Goal: Task Accomplishment & Management: Manage account settings

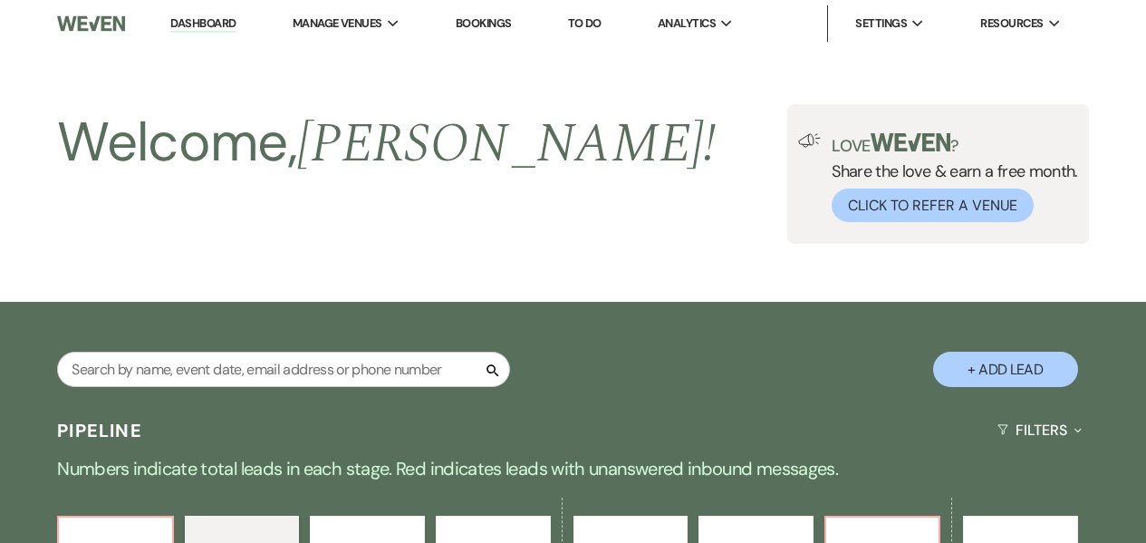
select select "9"
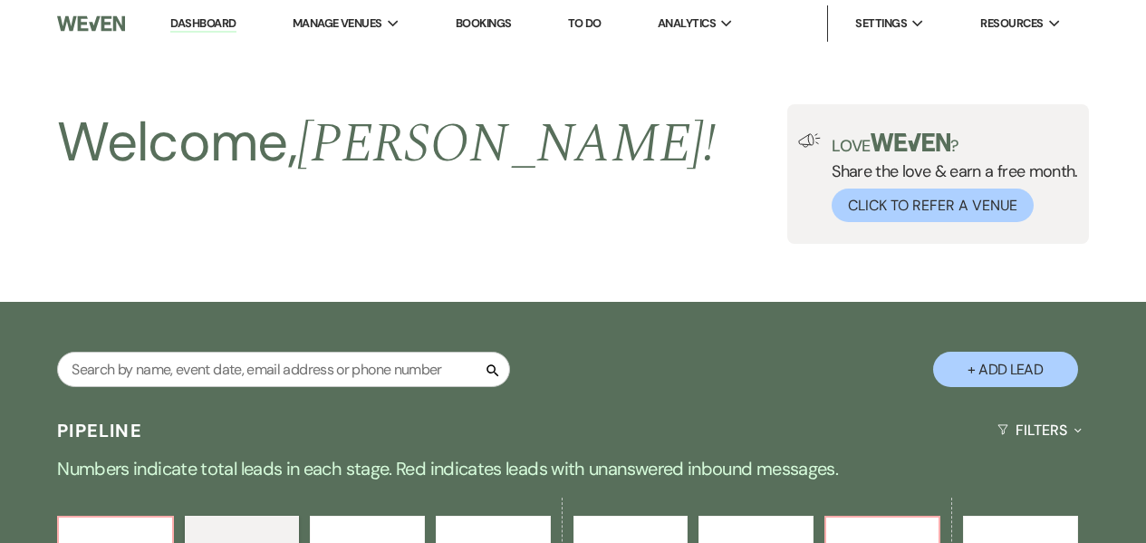
select select "9"
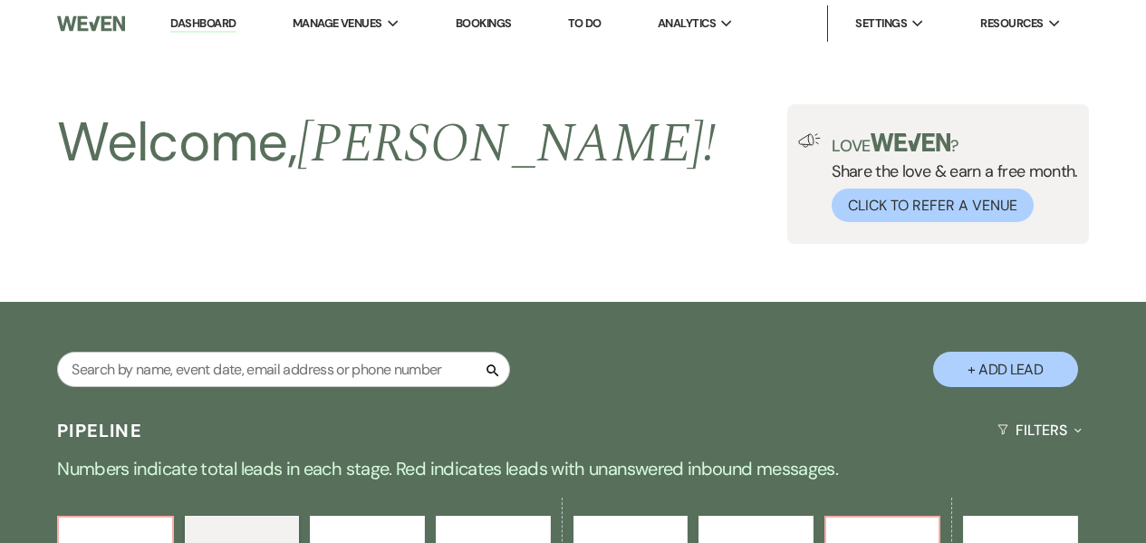
select select "9"
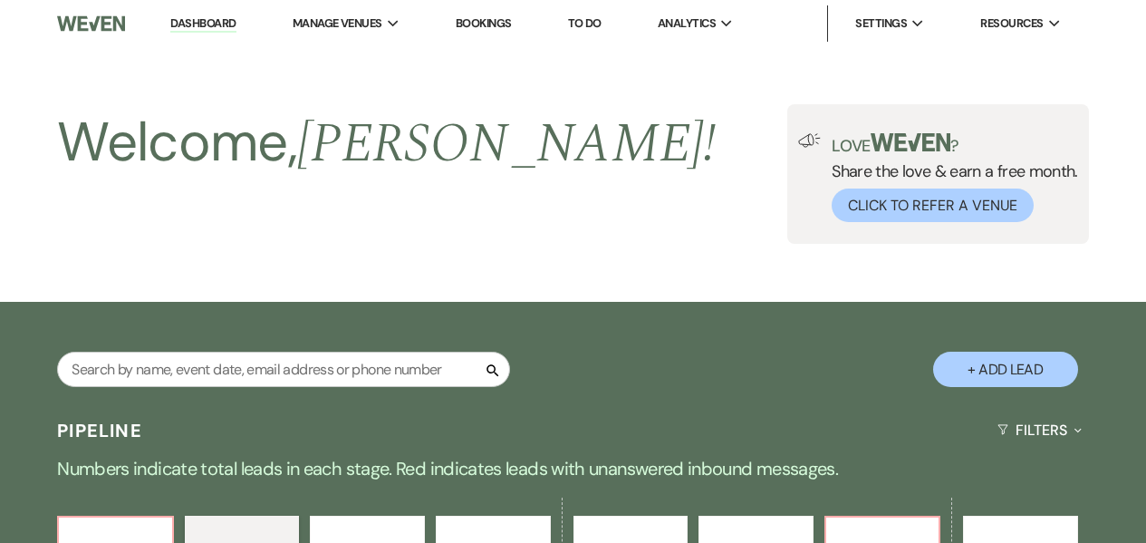
select select "9"
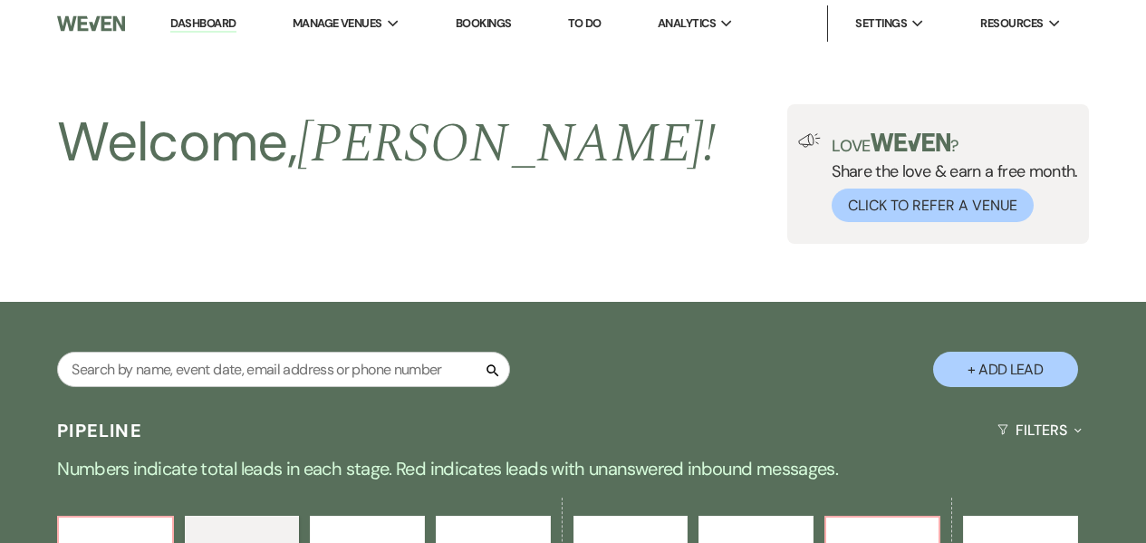
select select "9"
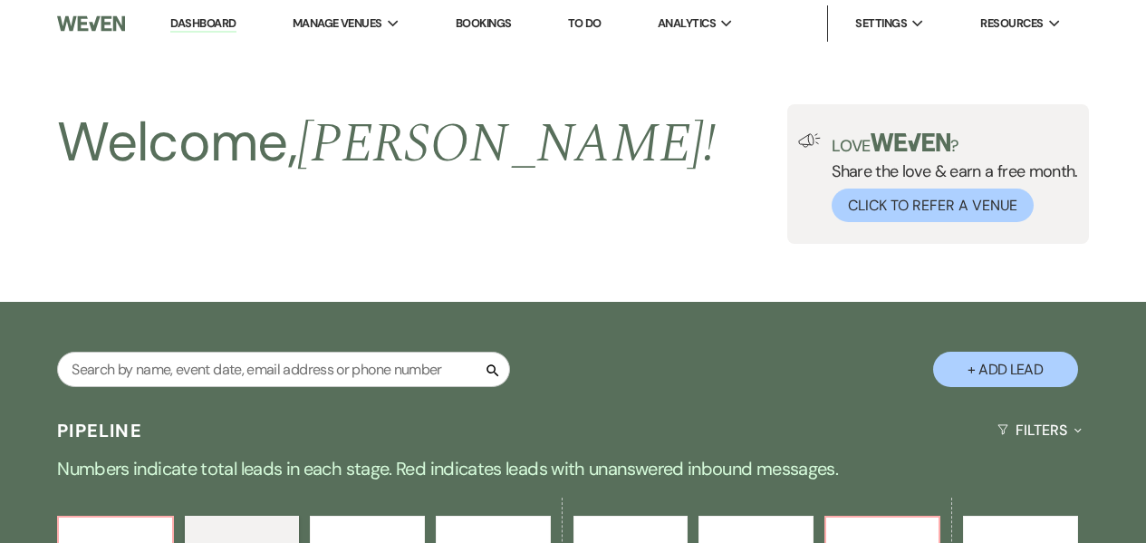
select select "9"
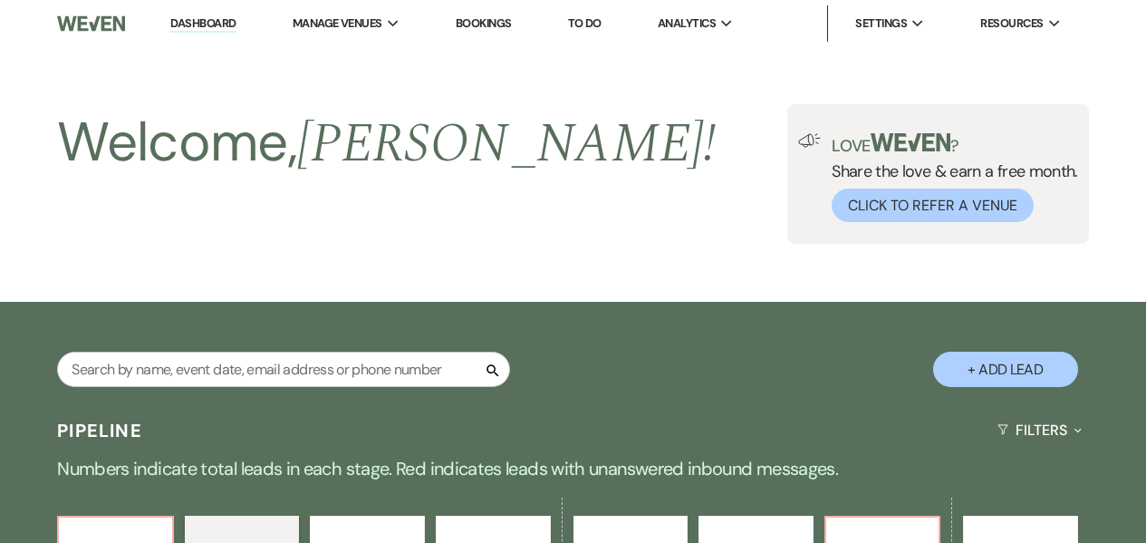
select select "9"
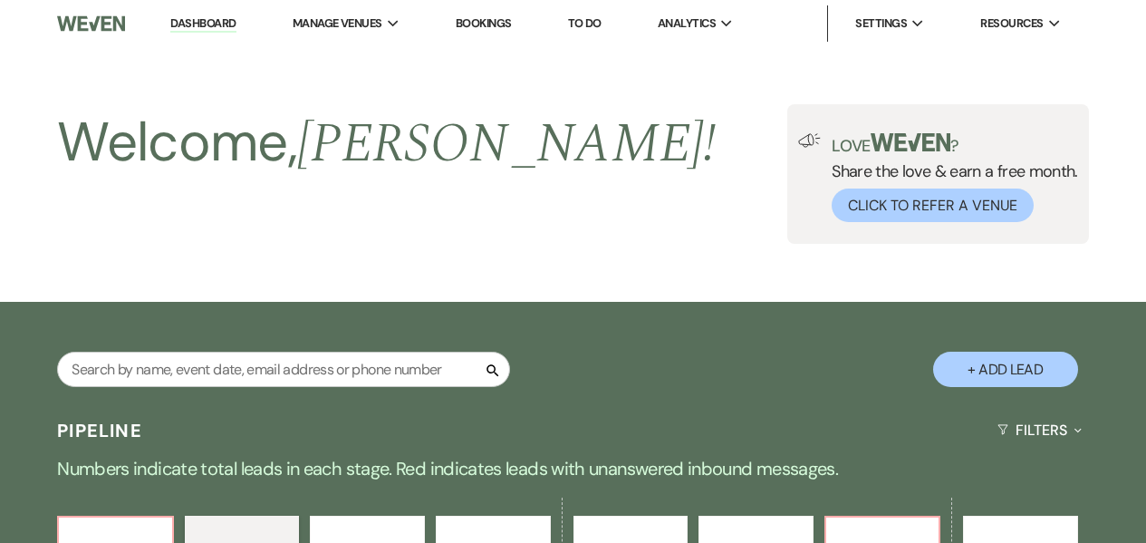
select select "9"
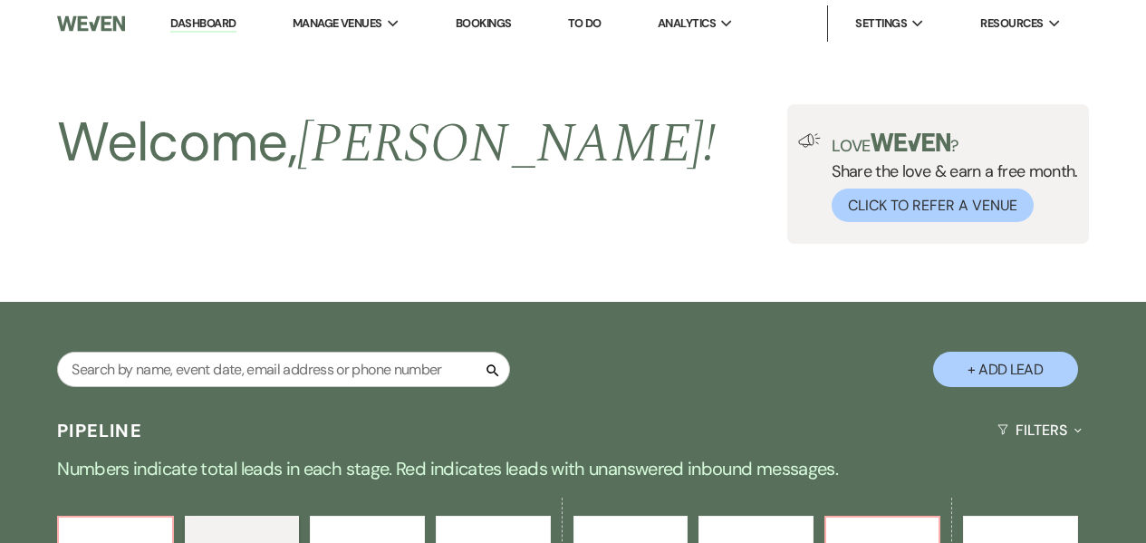
select select "9"
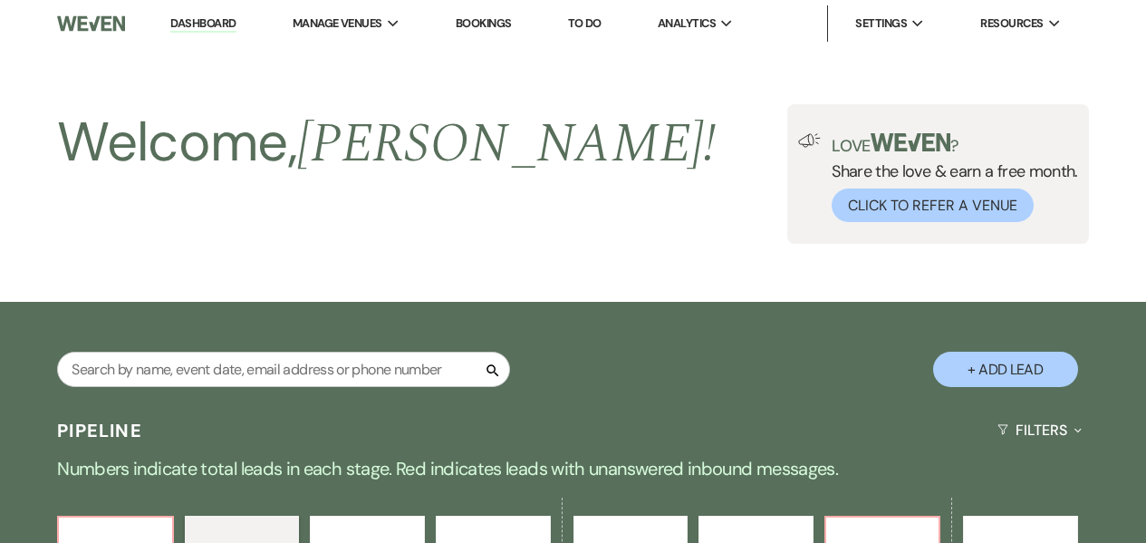
select select "9"
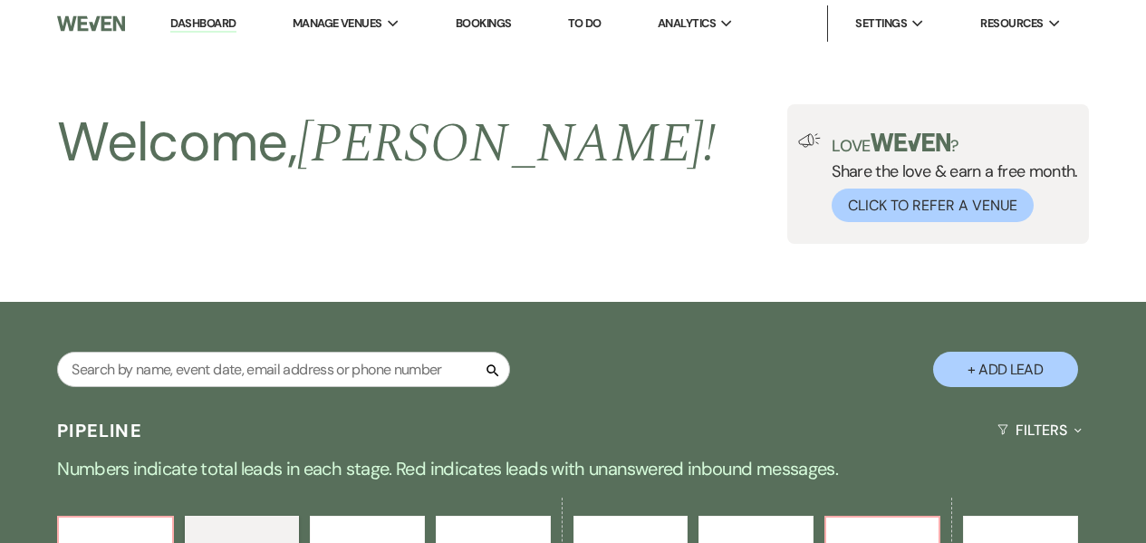
select select "9"
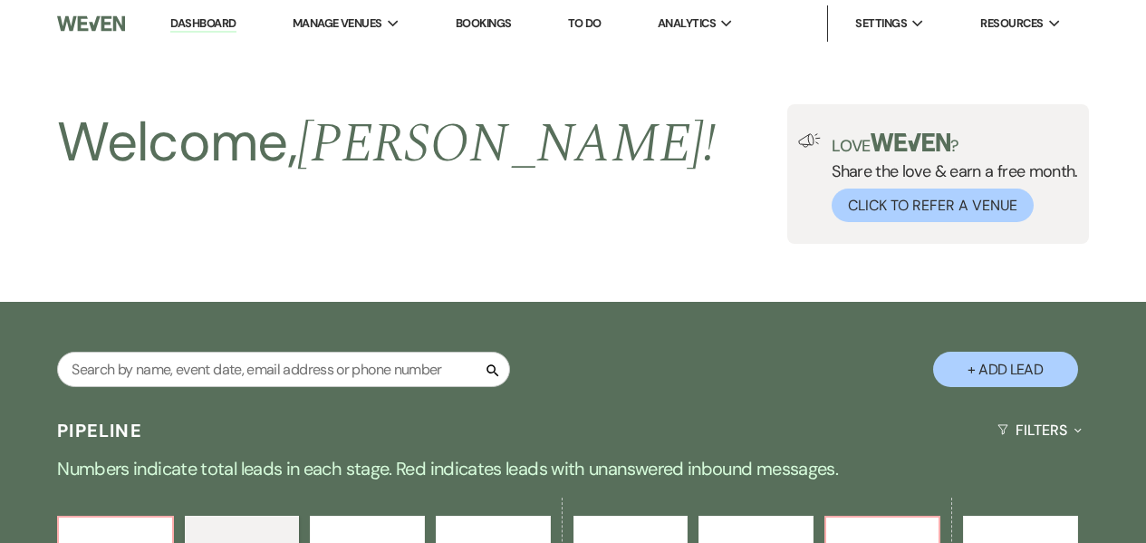
select select "9"
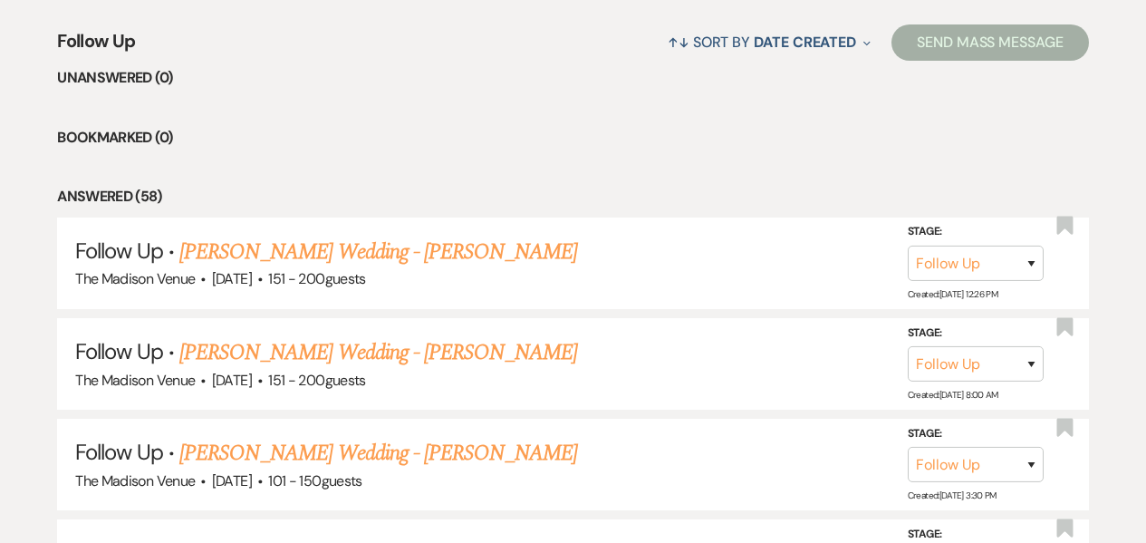
scroll to position [701, 0]
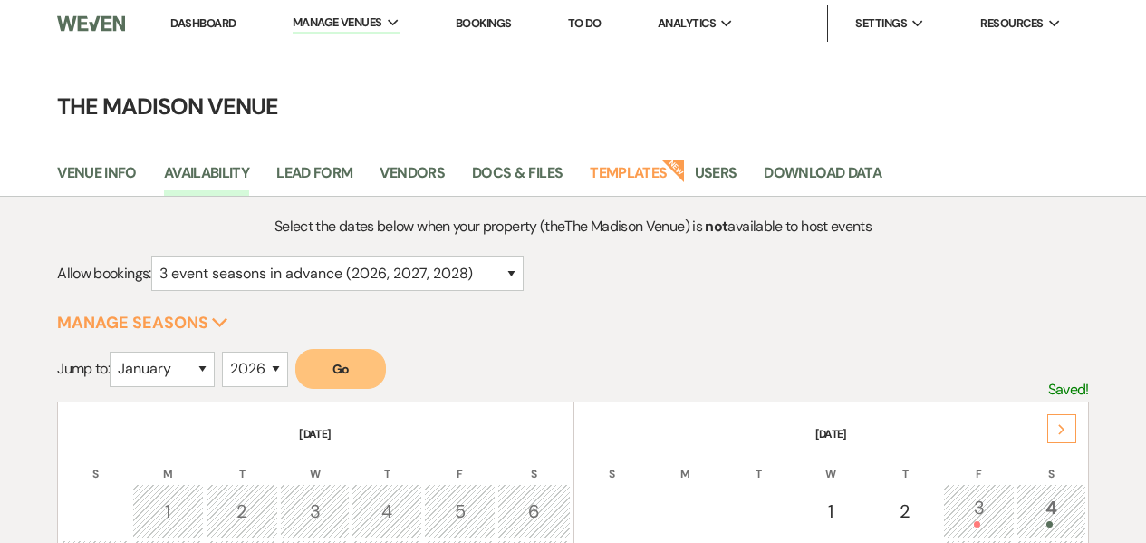
select select "3"
select select "2026"
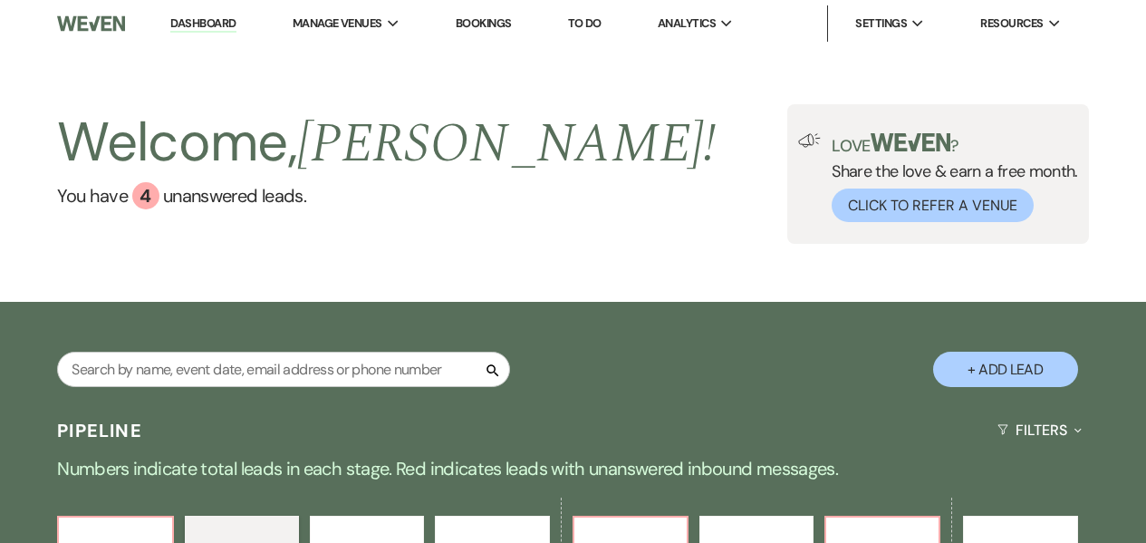
click at [189, 24] on link "Dashboard" at bounding box center [202, 23] width 65 height 17
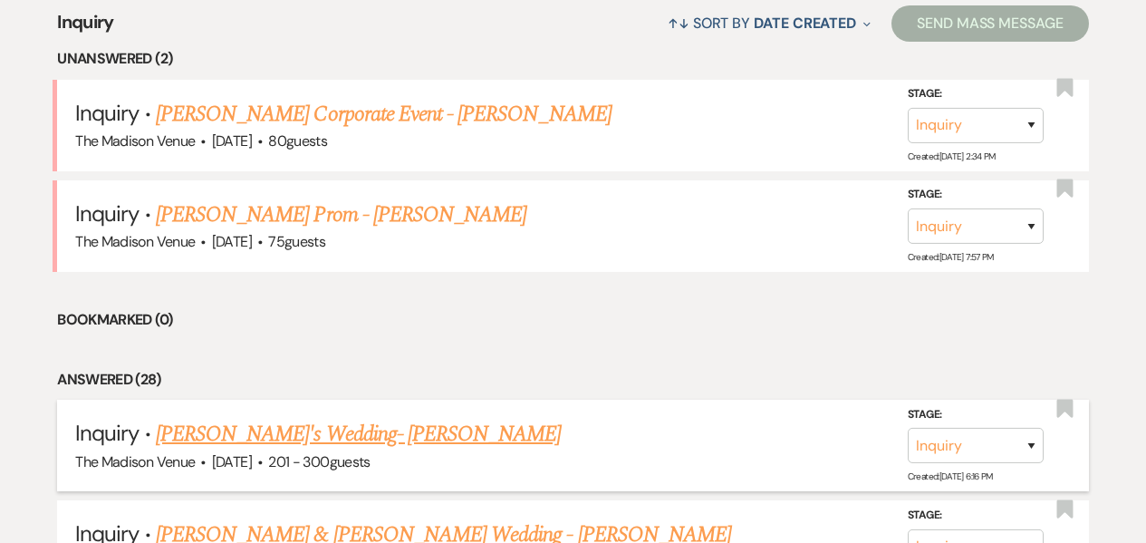
scroll to position [817, 0]
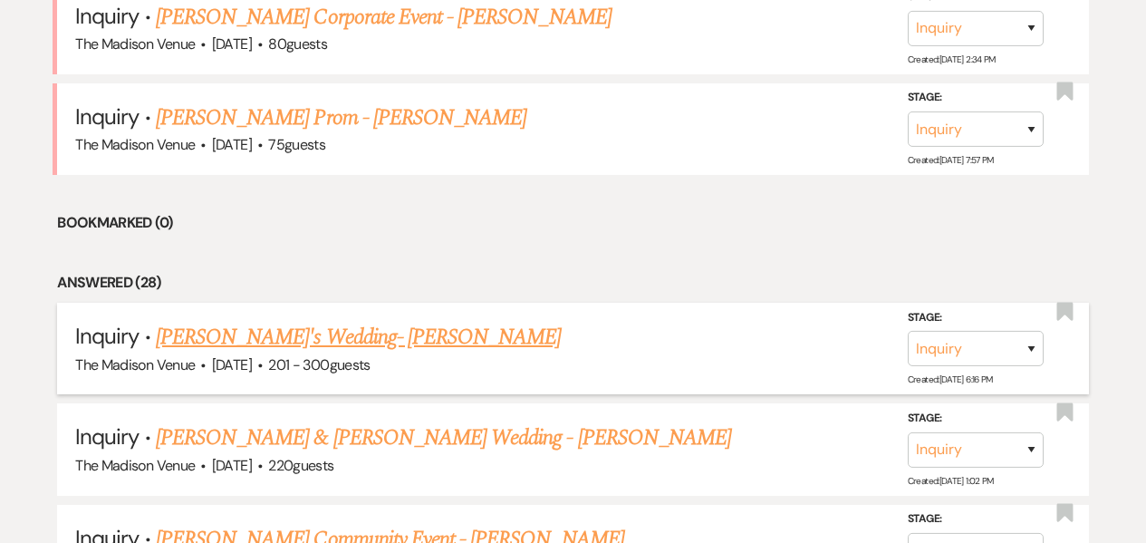
click at [315, 337] on link "[PERSON_NAME]'s Wedding- [PERSON_NAME]" at bounding box center [359, 337] width 406 height 33
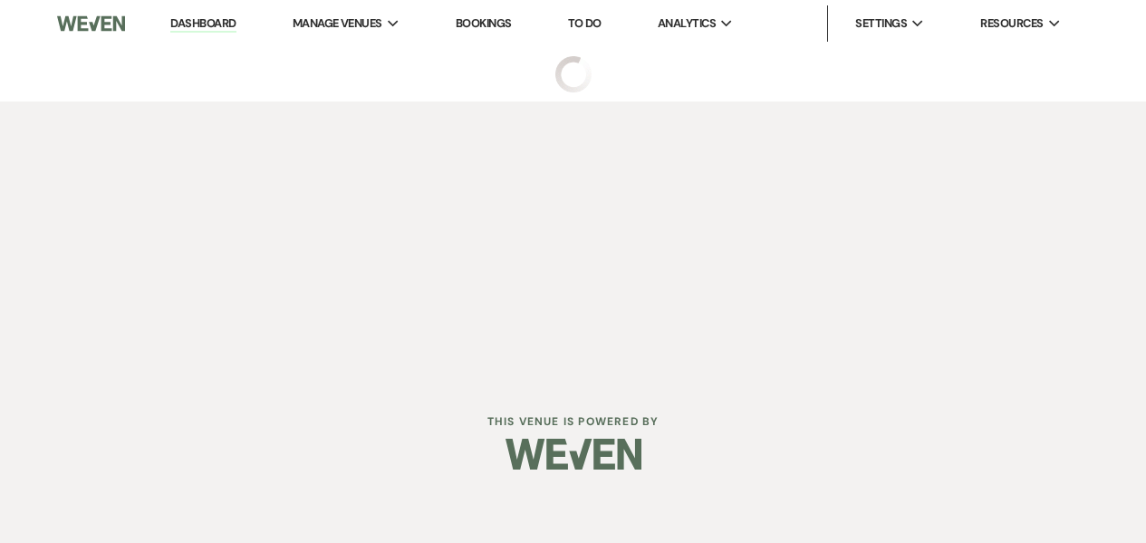
select select "2"
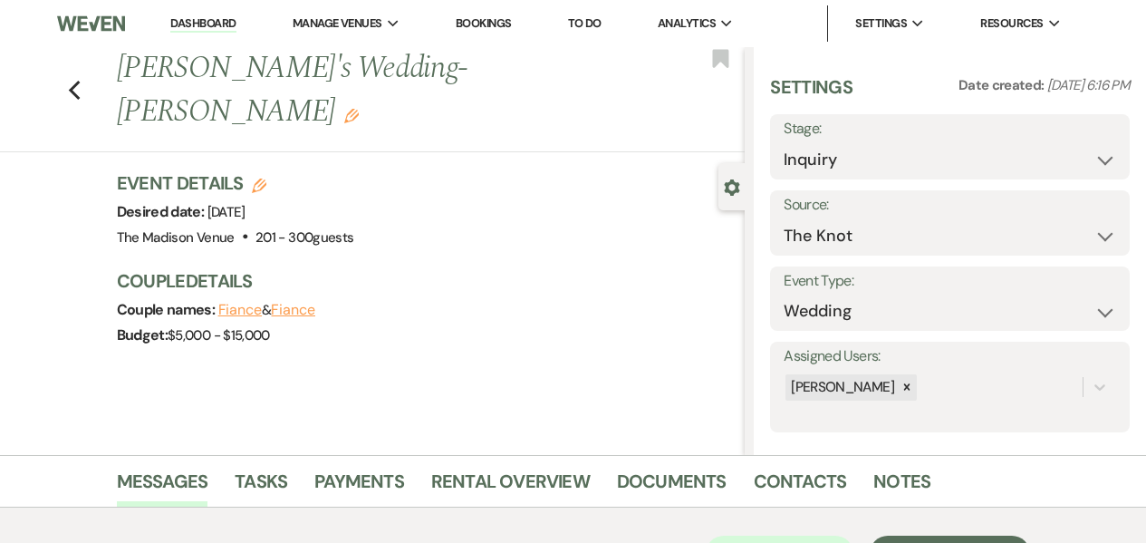
scroll to position [340, 0]
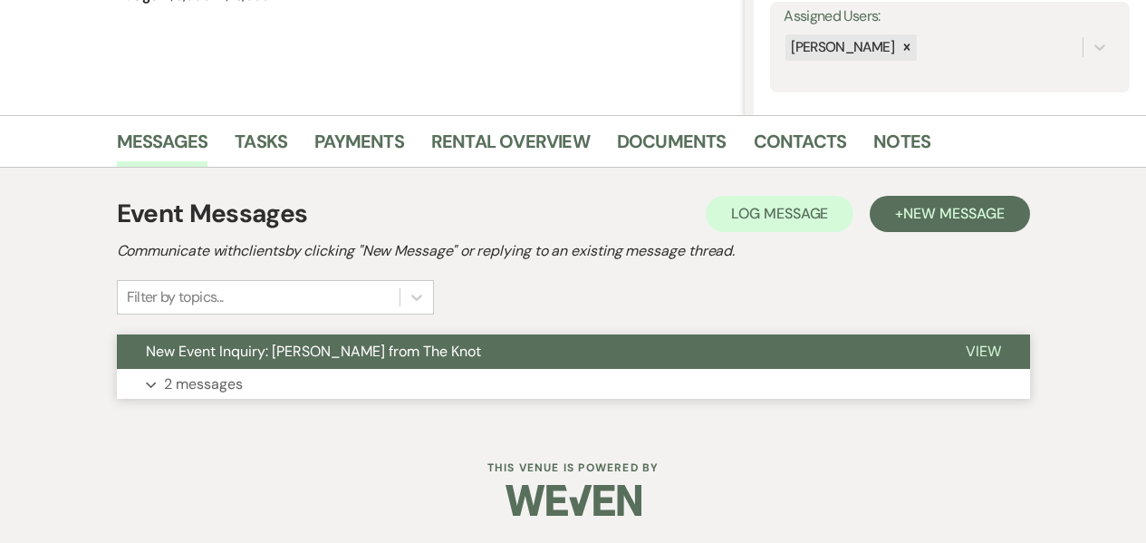
click at [330, 393] on button "Expand 2 messages" at bounding box center [574, 384] width 914 height 31
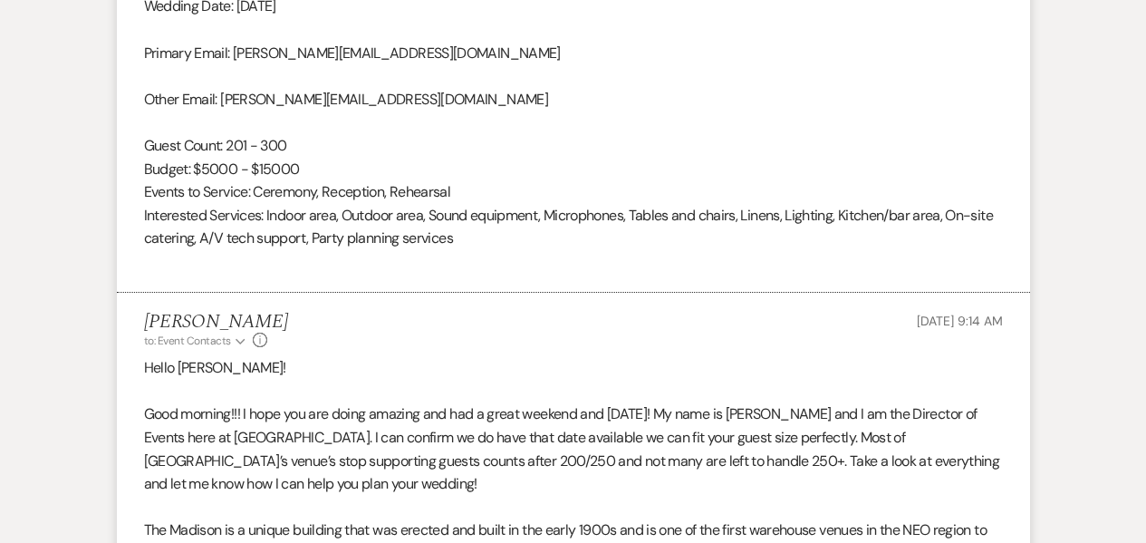
scroll to position [1391, 0]
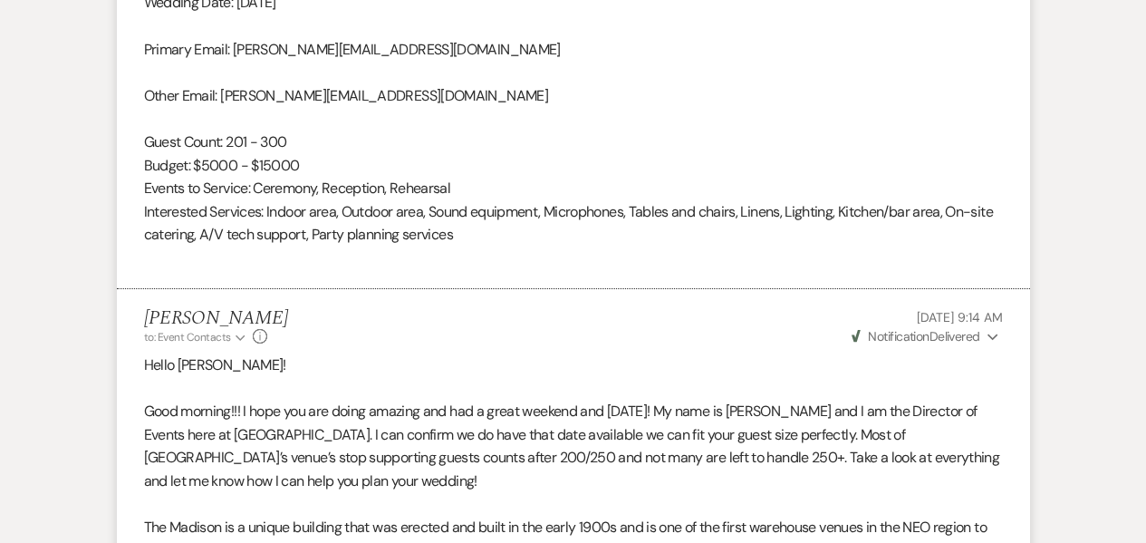
click at [145, 363] on p "Hello [PERSON_NAME]!" at bounding box center [573, 365] width 859 height 24
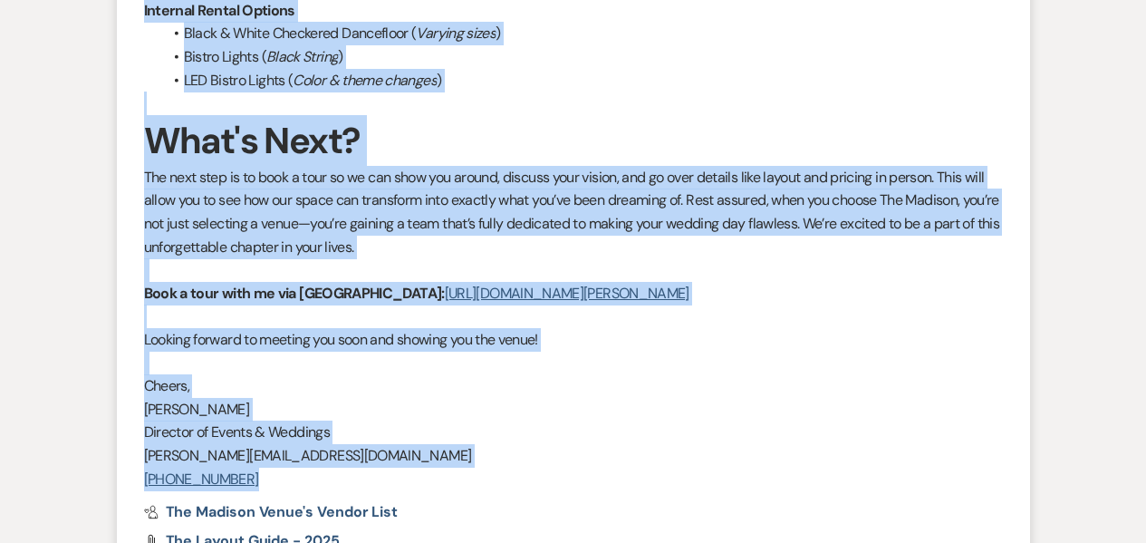
scroll to position [2888, 0]
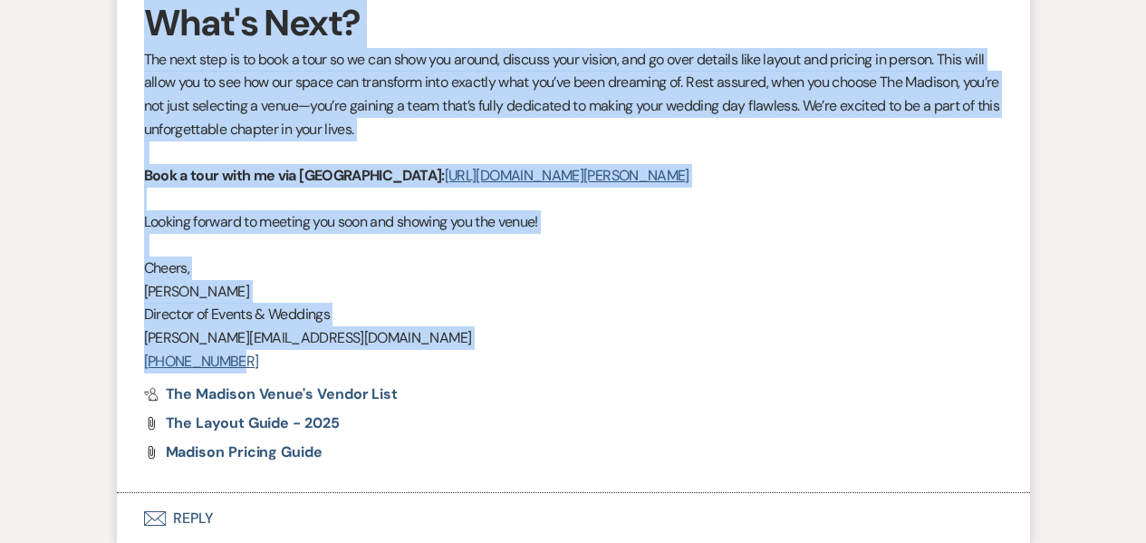
drag, startPoint x: 145, startPoint y: 362, endPoint x: 277, endPoint y: 360, distance: 132.3
copy div "Lorem Ipsumdo! Sita consect!!! A elit sed doe tempo incidid utl etd m aliqu eni…"
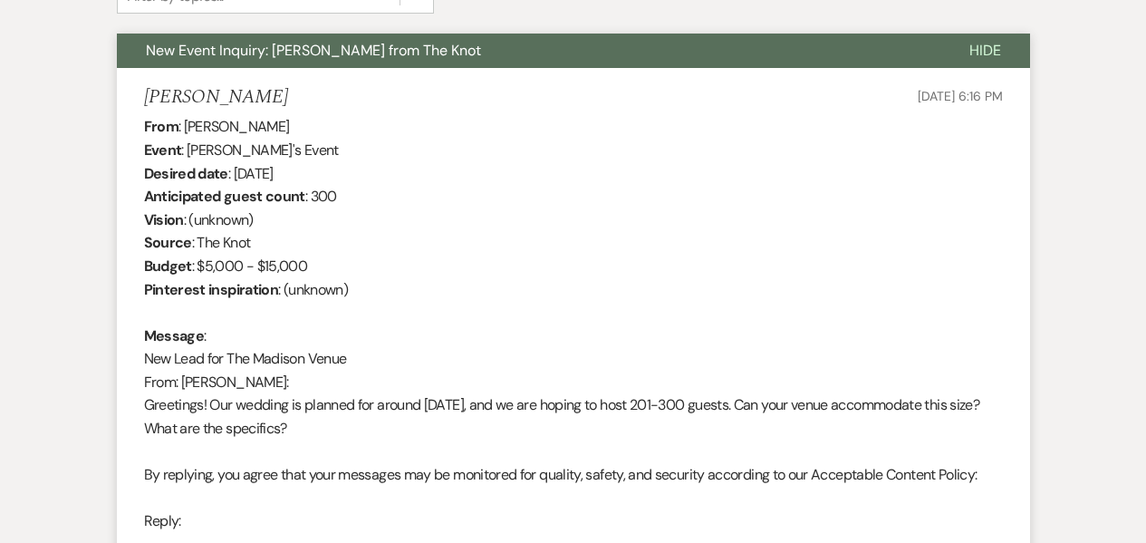
scroll to position [0, 0]
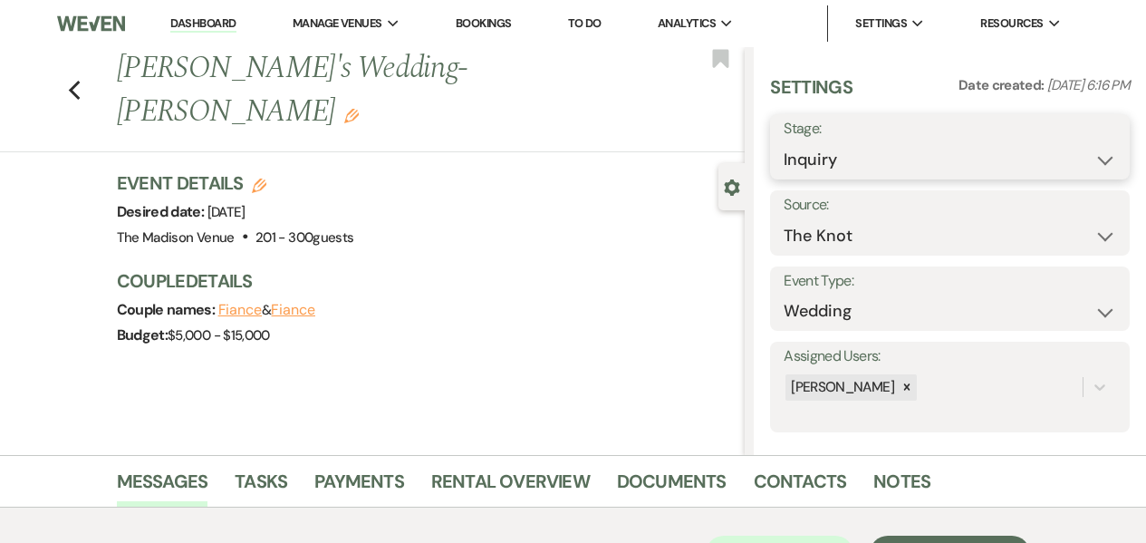
click at [795, 148] on select "Inquiry Follow Up Tour Requested Tour Confirmed Toured Proposal Sent Booked Lost" at bounding box center [950, 159] width 333 height 35
select select "9"
click at [784, 142] on select "Inquiry Follow Up Tour Requested Tour Confirmed Toured Proposal Sent Booked Lost" at bounding box center [950, 159] width 333 height 35
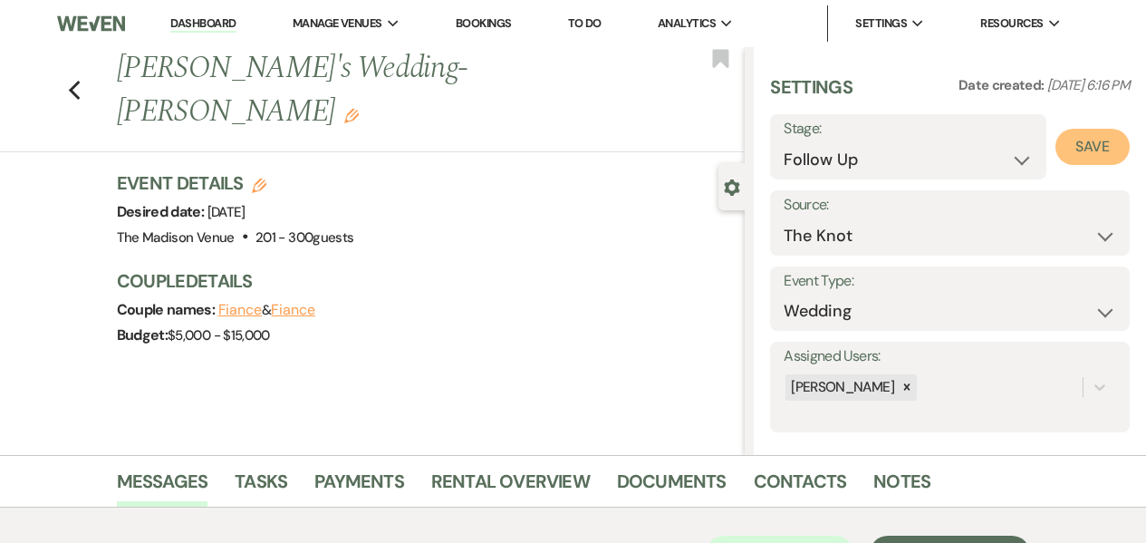
click at [1078, 151] on button "Save" at bounding box center [1093, 147] width 74 height 36
click at [82, 80] on icon "Previous" at bounding box center [75, 91] width 14 height 22
select select "9"
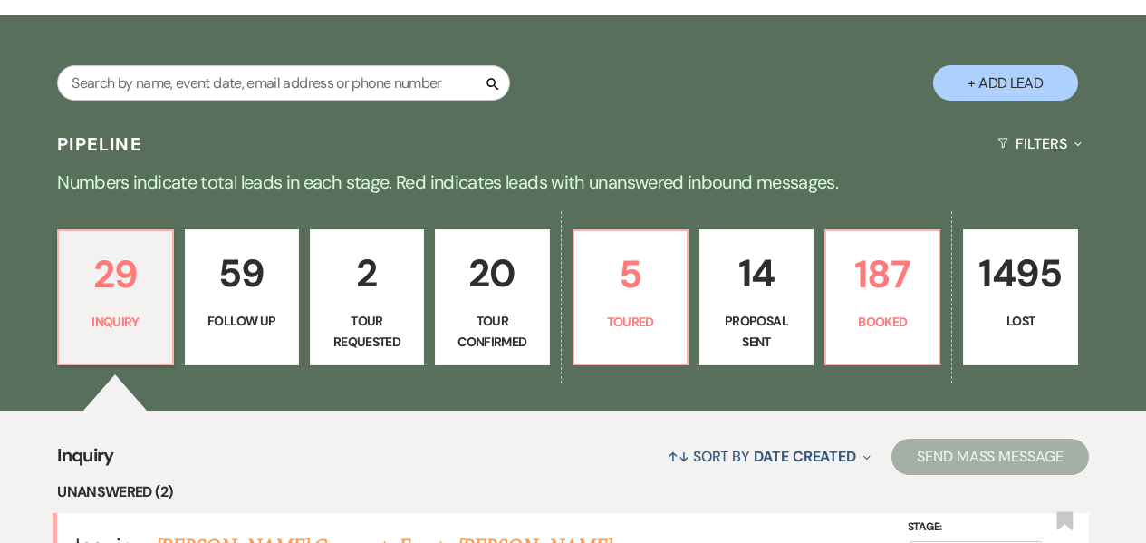
scroll to position [285, 0]
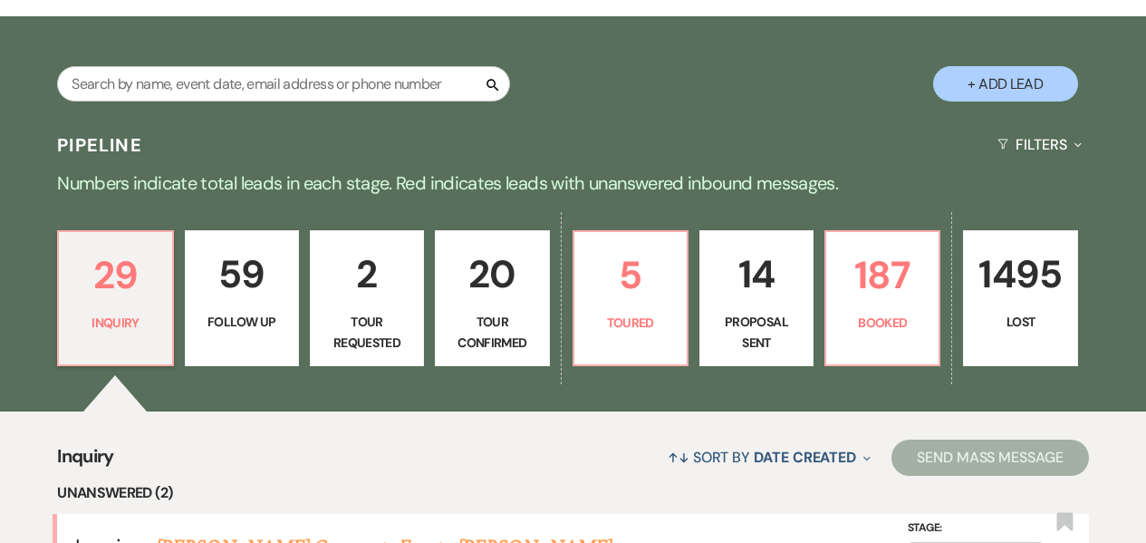
click at [252, 286] on p "59" at bounding box center [242, 274] width 91 height 61
select select "9"
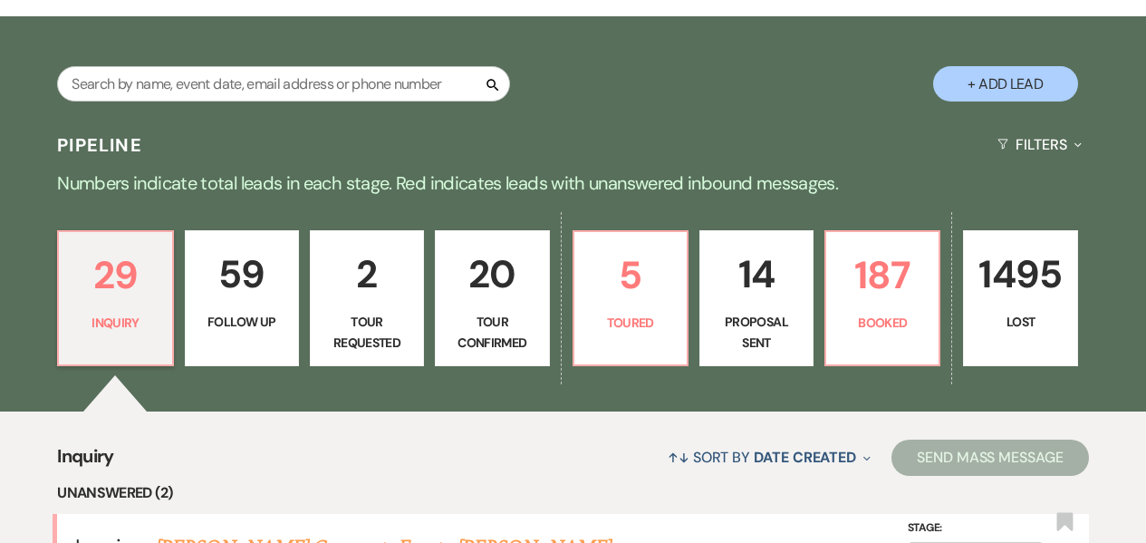
select select "9"
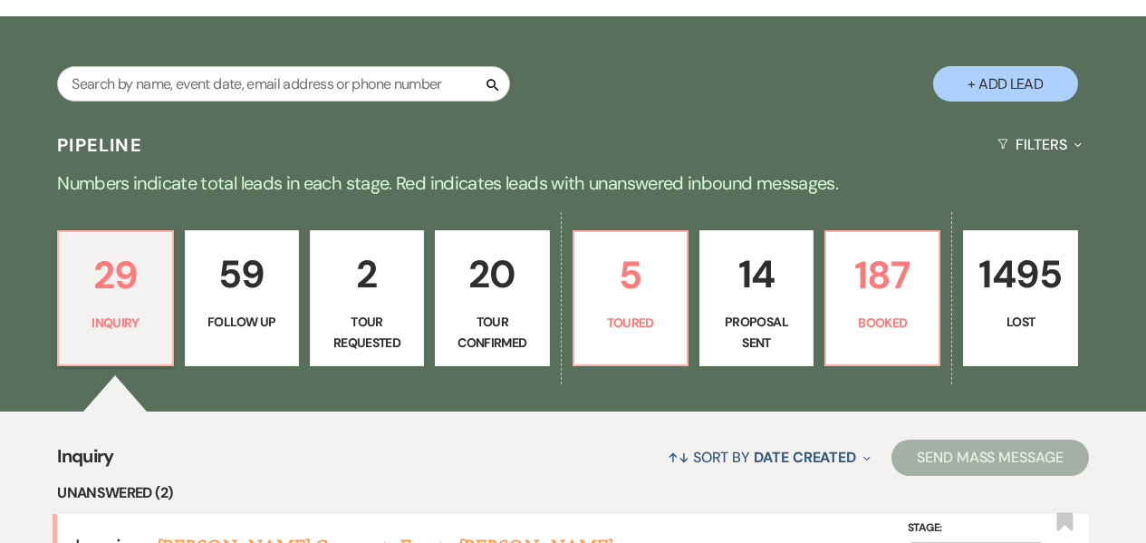
select select "9"
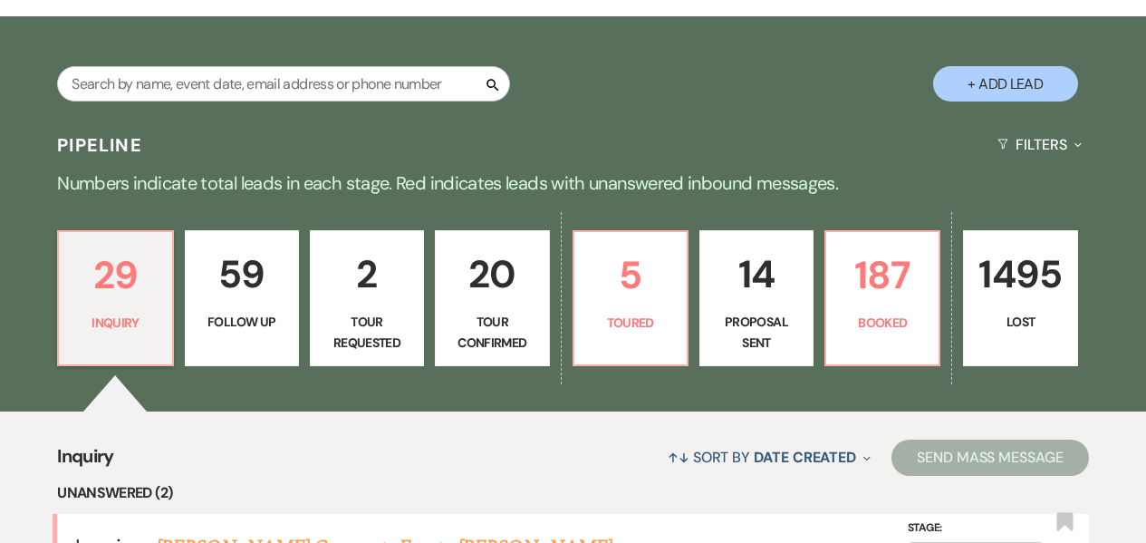
select select "9"
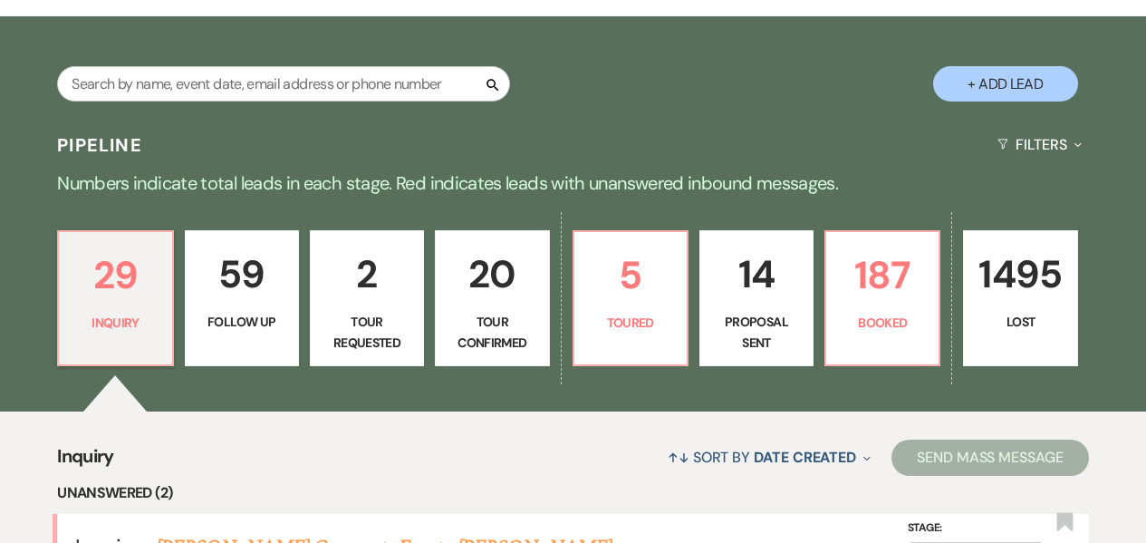
select select "9"
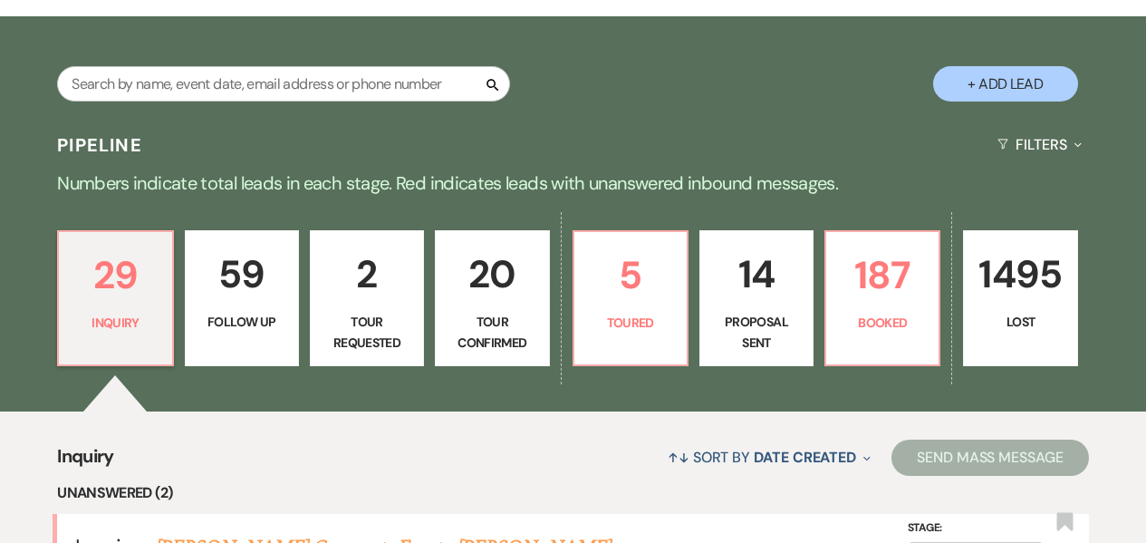
select select "9"
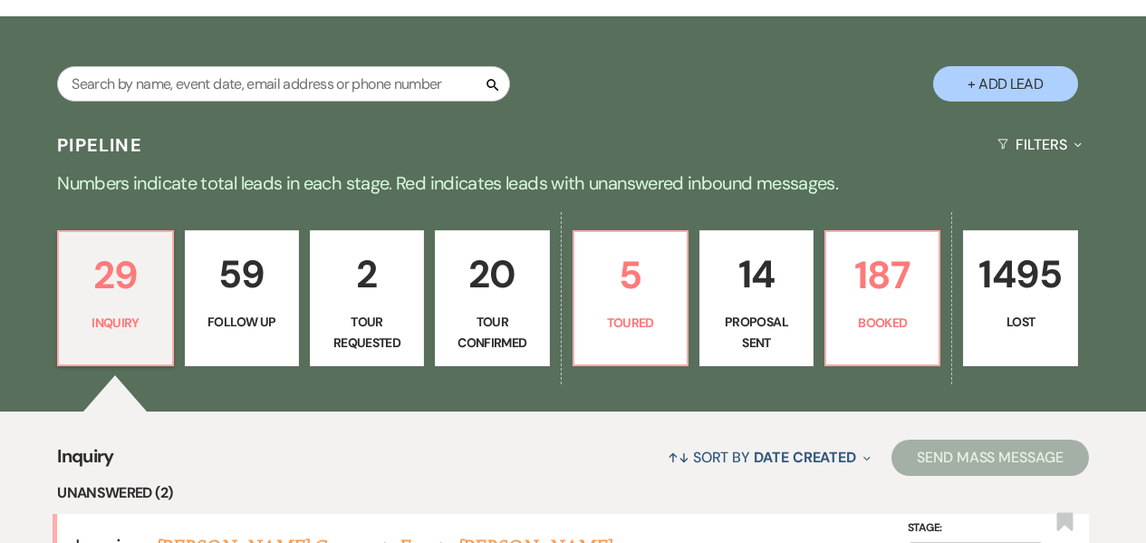
select select "9"
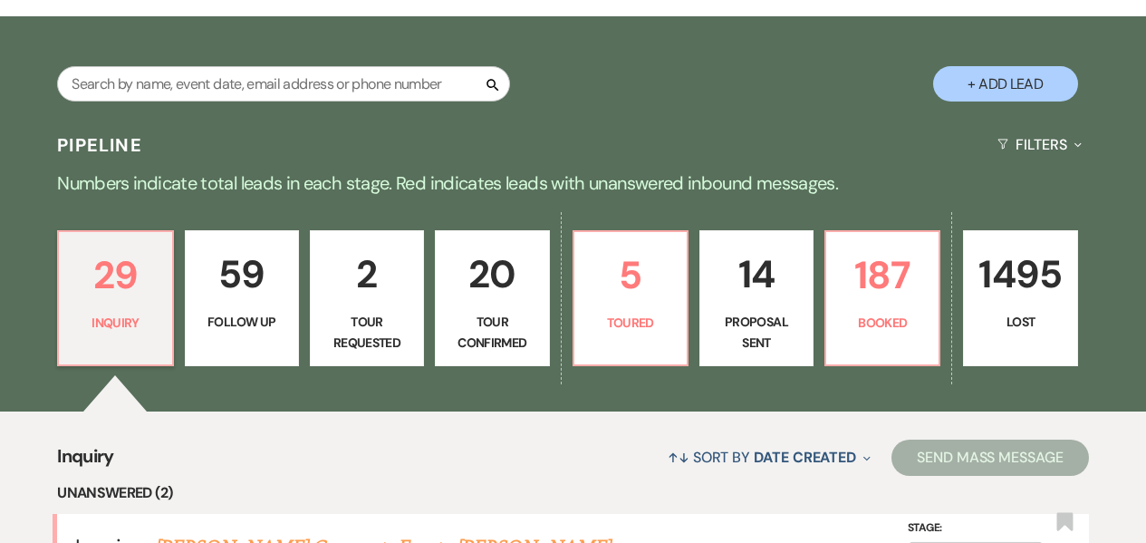
select select "9"
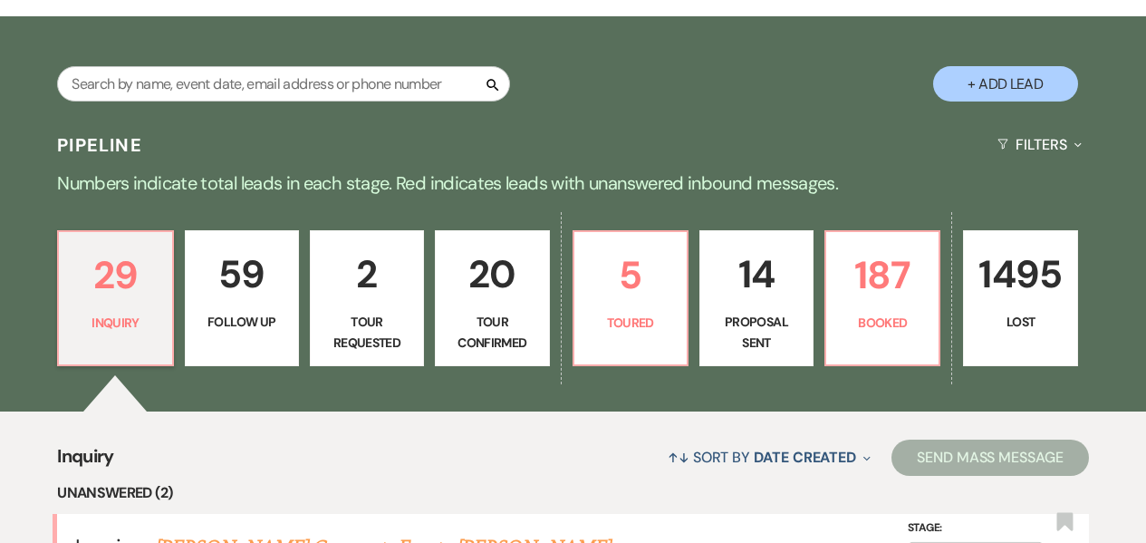
select select "9"
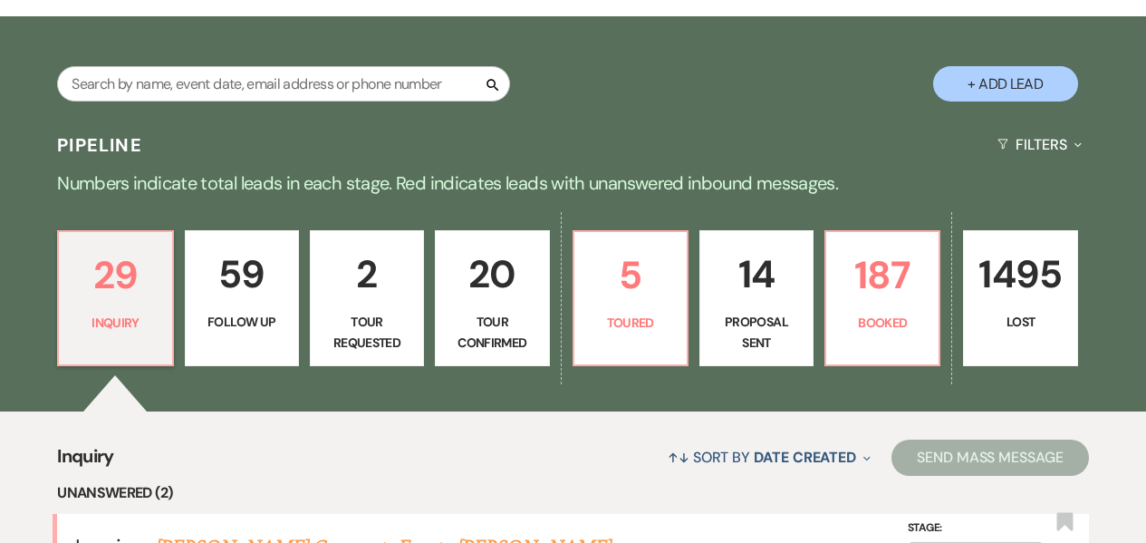
select select "9"
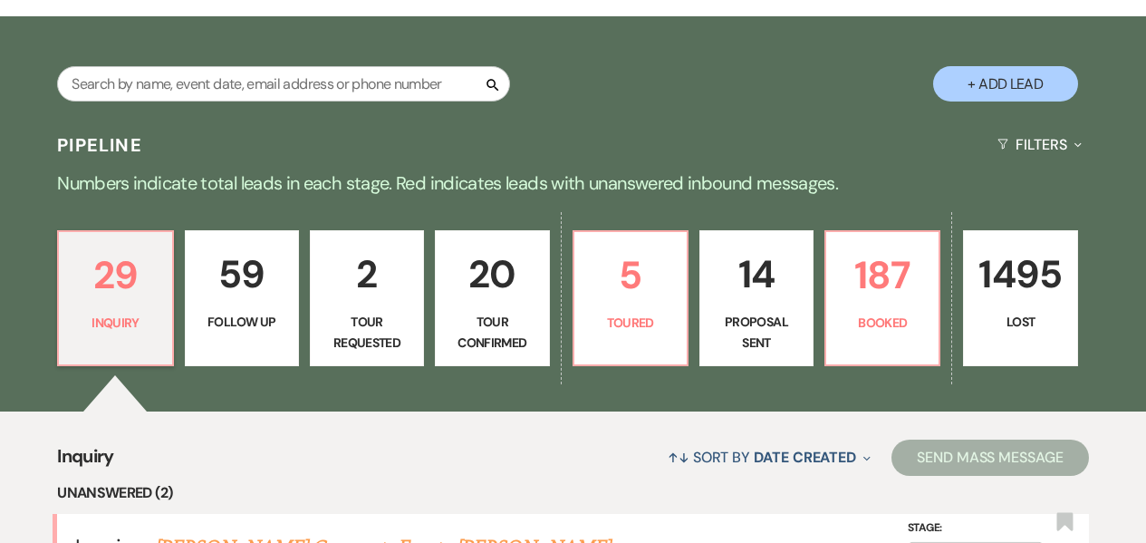
select select "9"
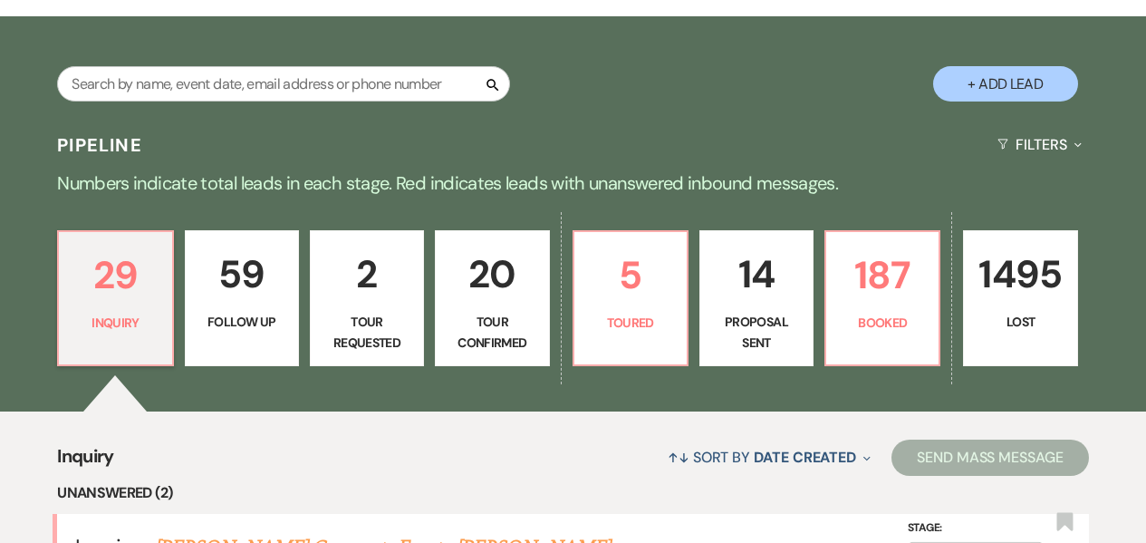
select select "9"
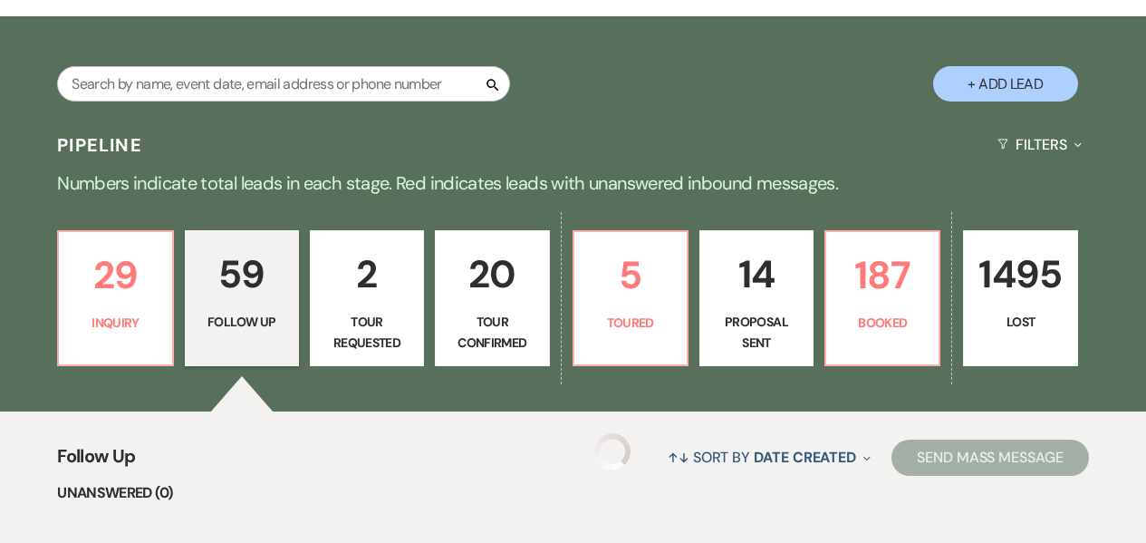
select select "9"
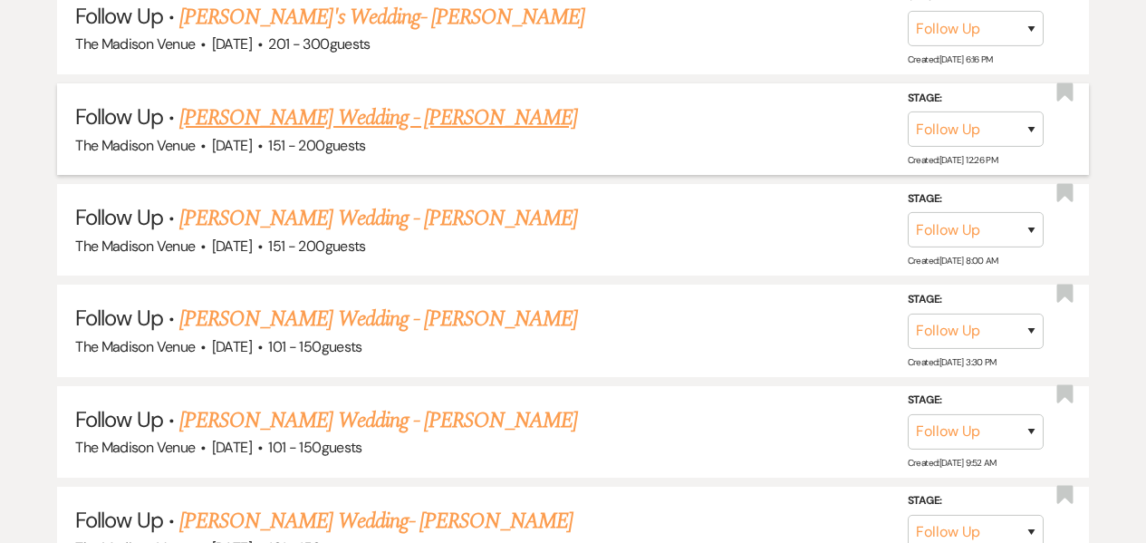
scroll to position [984, 0]
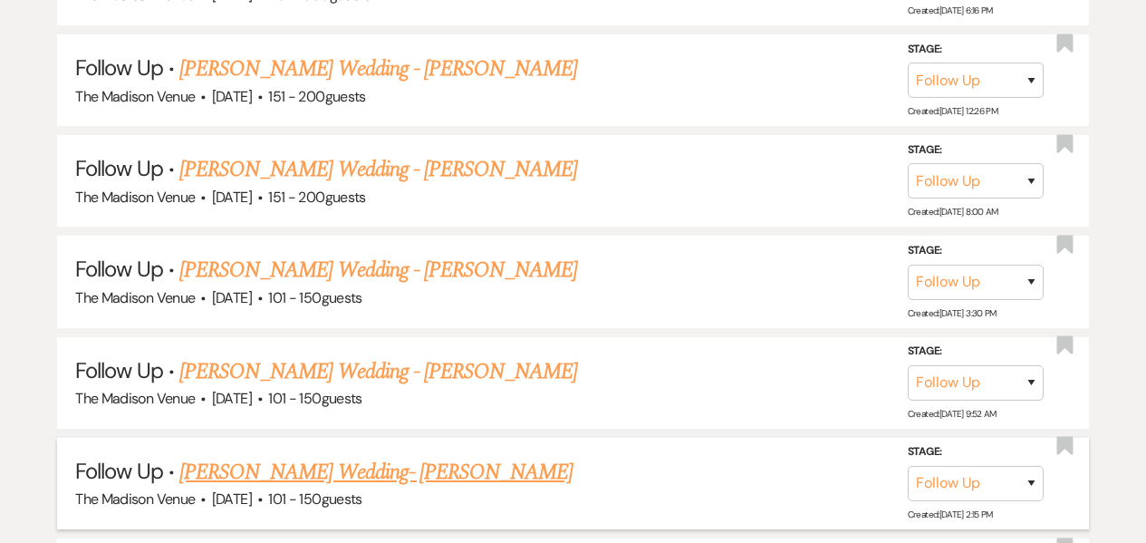
click at [328, 467] on link "[PERSON_NAME] Wedding- [PERSON_NAME]" at bounding box center [375, 472] width 393 height 33
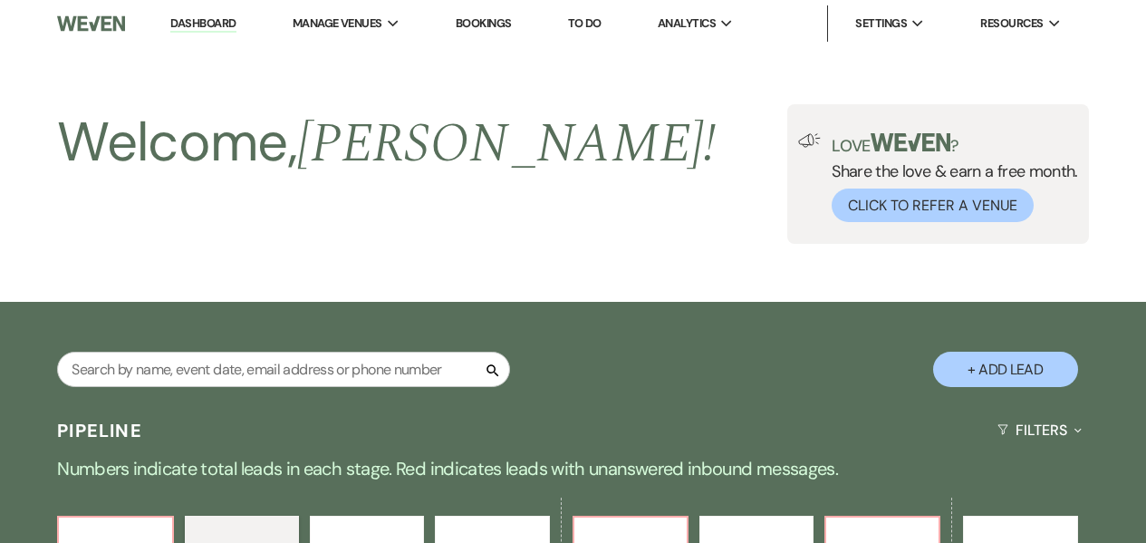
select select "9"
select select "2"
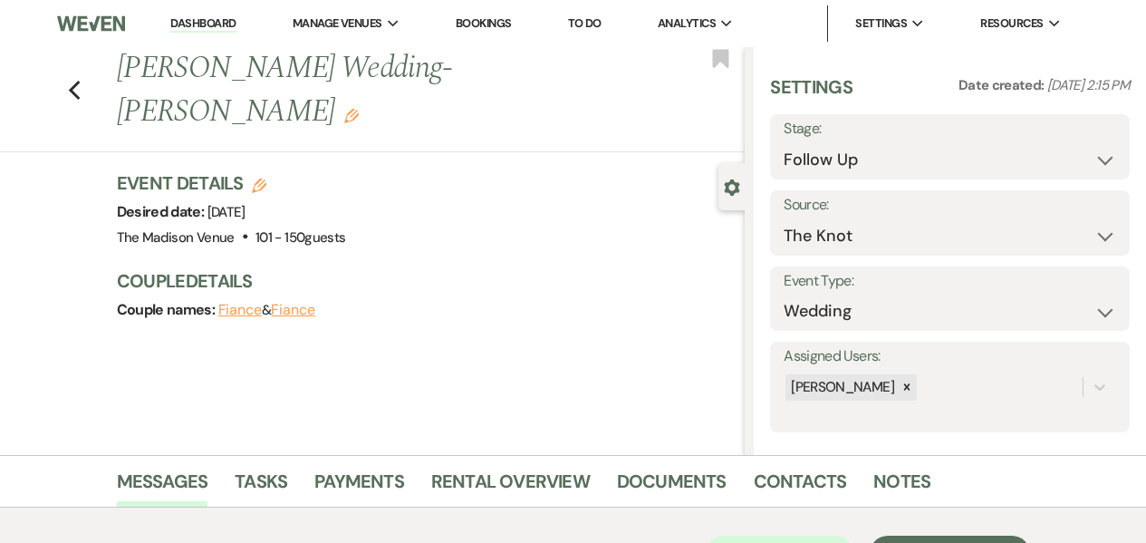
scroll to position [340, 0]
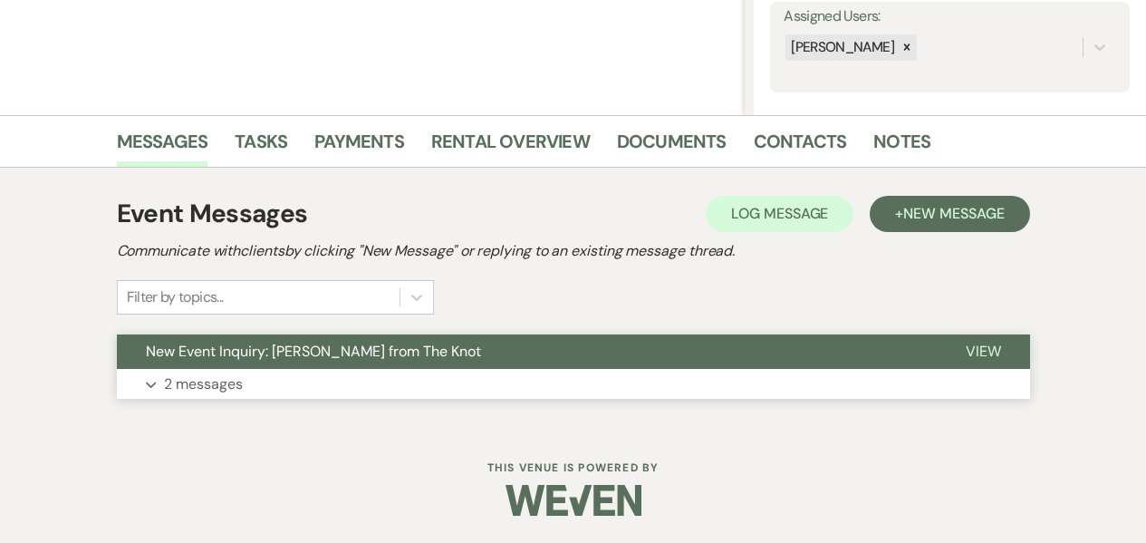
click at [393, 392] on button "Expand 2 messages" at bounding box center [574, 384] width 914 height 31
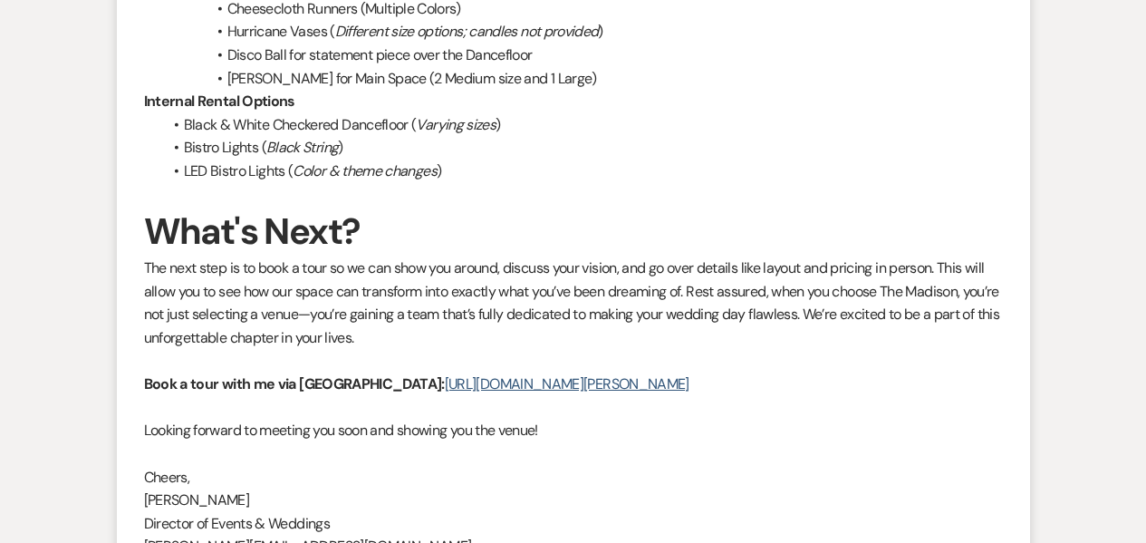
scroll to position [2894, 0]
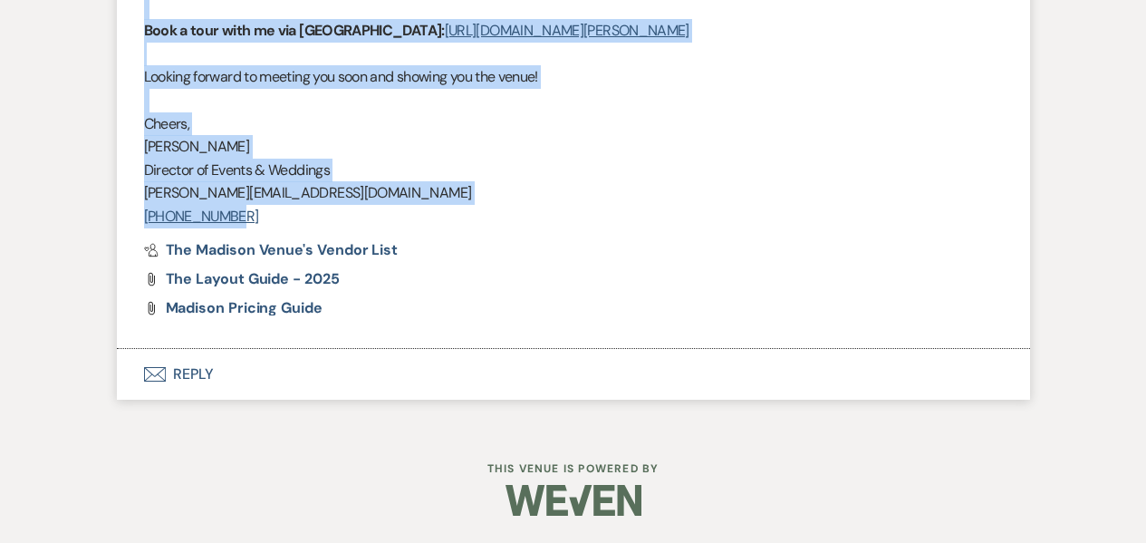
drag, startPoint x: 147, startPoint y: 182, endPoint x: 268, endPoint y: 211, distance: 124.9
copy div "Lorem Ipsum! Dolo sitamet! C adip eli sed doeiu tempori utl etd m aliqu enimadm…"
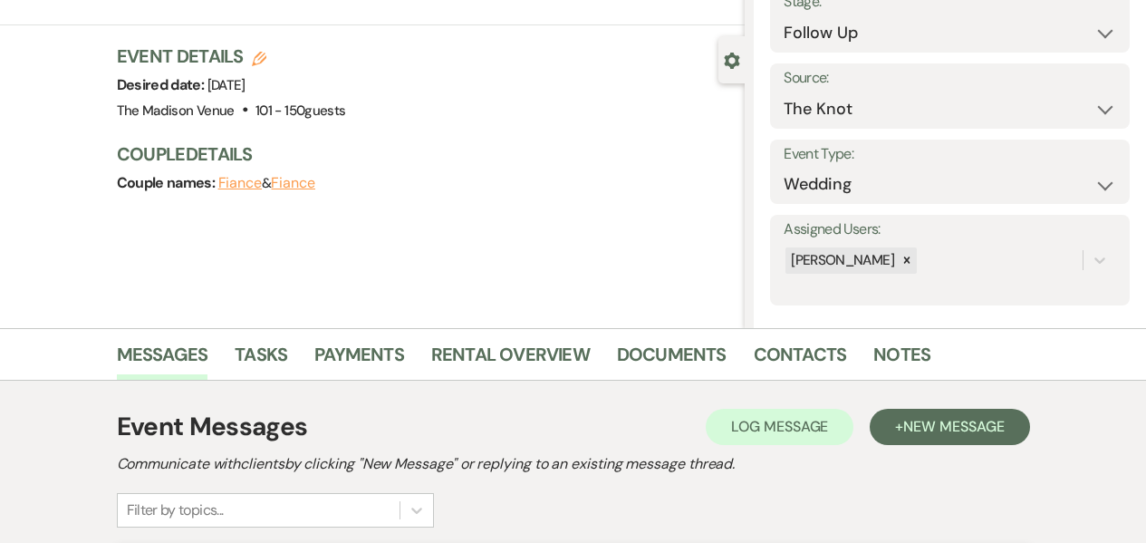
scroll to position [0, 0]
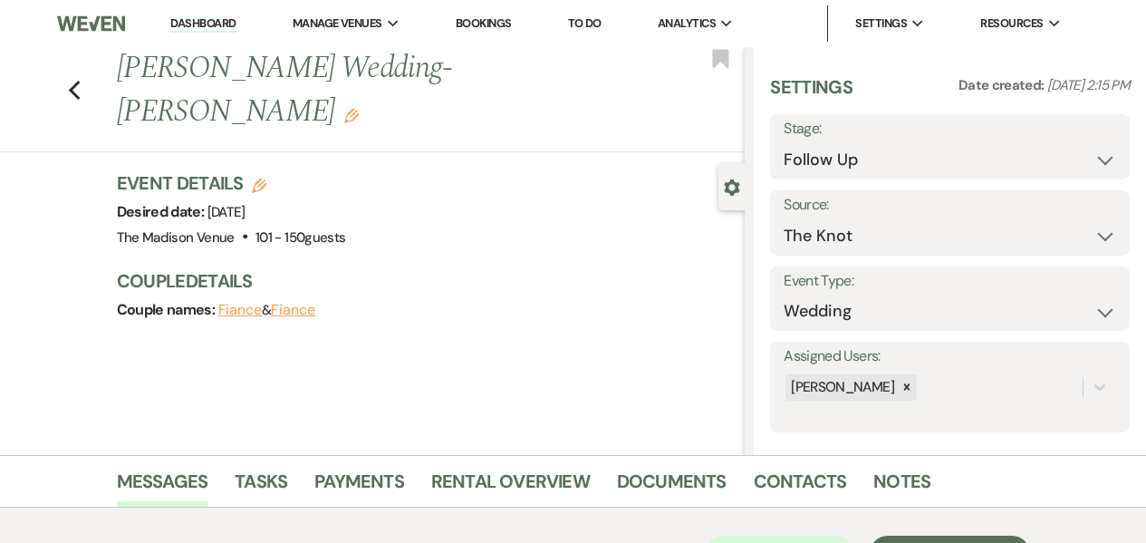
click at [199, 23] on link "Dashboard" at bounding box center [202, 23] width 65 height 17
